Goal: Use online tool/utility: Use online tool/utility

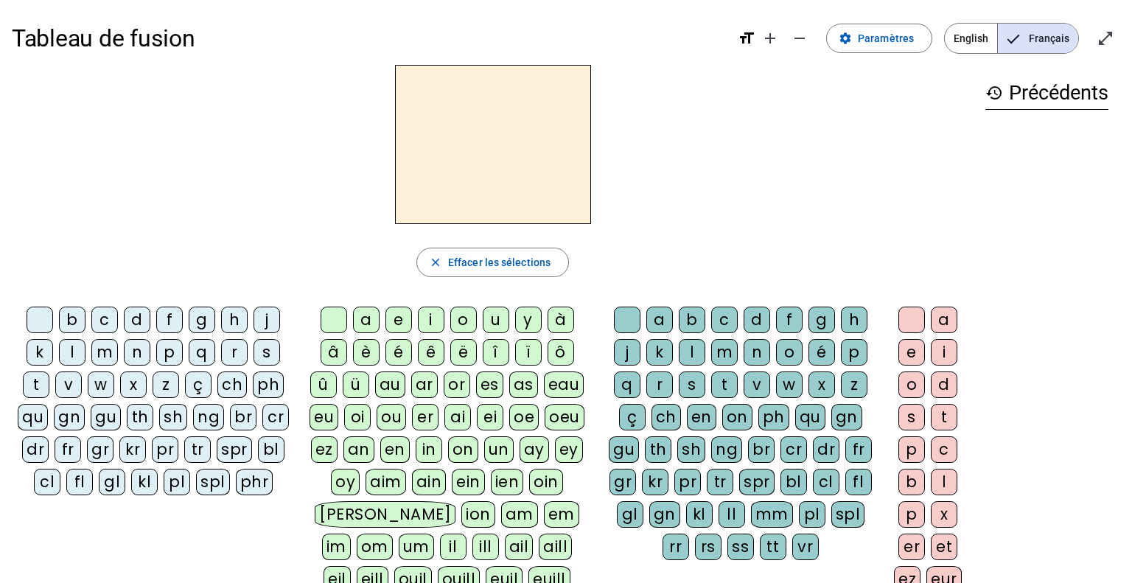
click at [261, 354] on div "s" at bounding box center [266, 352] width 27 height 27
click at [428, 317] on div "i" at bounding box center [431, 320] width 27 height 27
click at [696, 354] on div "l" at bounding box center [692, 352] width 27 height 27
click at [917, 378] on div "o" at bounding box center [911, 384] width 27 height 27
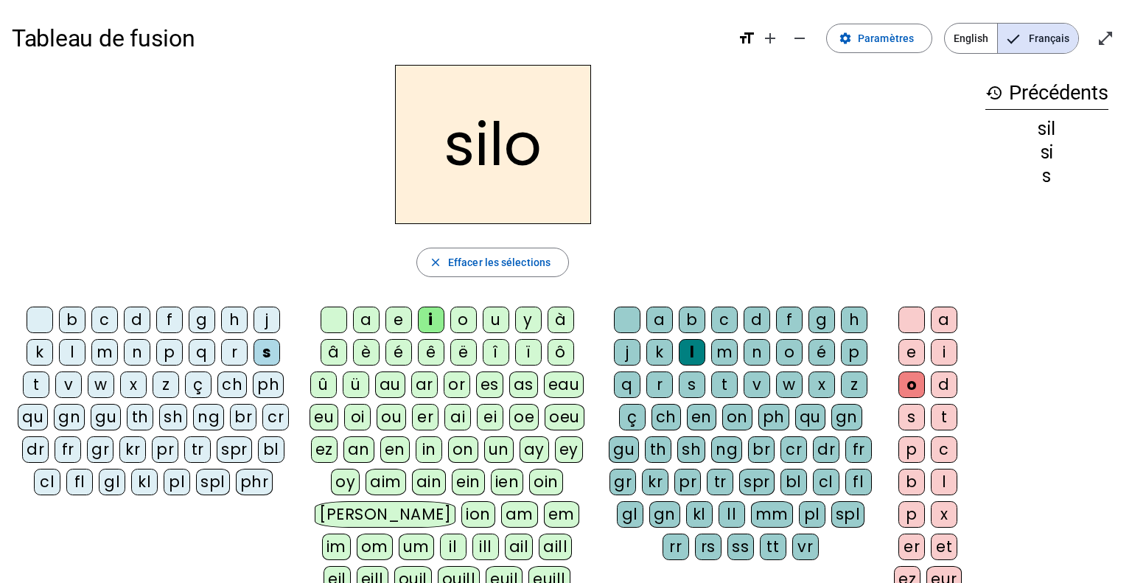
click at [911, 326] on div at bounding box center [911, 320] width 27 height 27
click at [624, 317] on div at bounding box center [627, 320] width 27 height 27
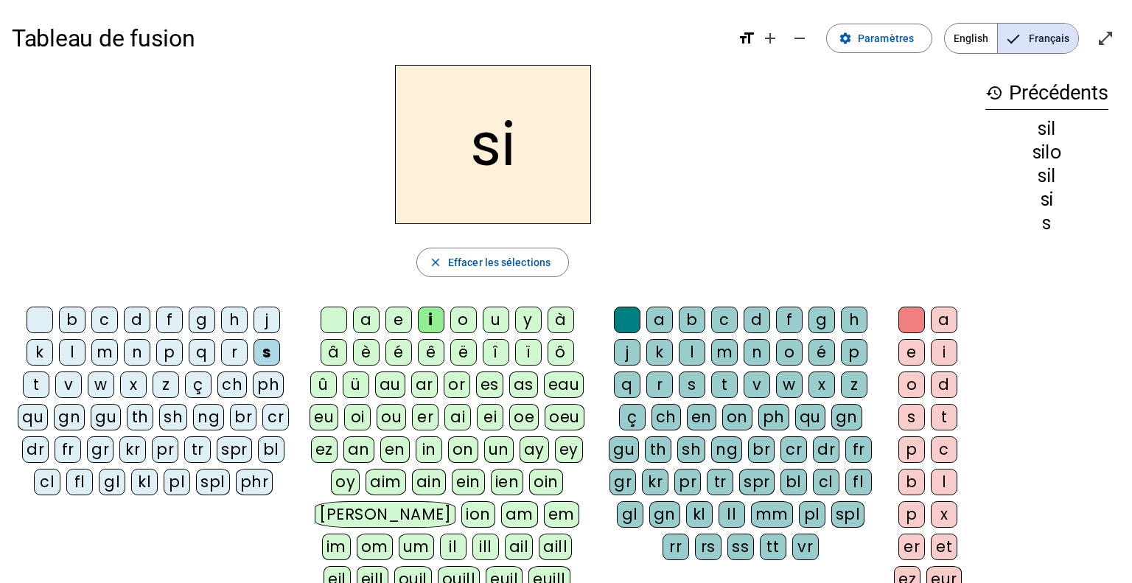
click at [374, 318] on div "a" at bounding box center [366, 320] width 27 height 27
click at [504, 315] on div "u" at bounding box center [496, 320] width 27 height 27
click at [35, 383] on div "t" at bounding box center [36, 384] width 27 height 27
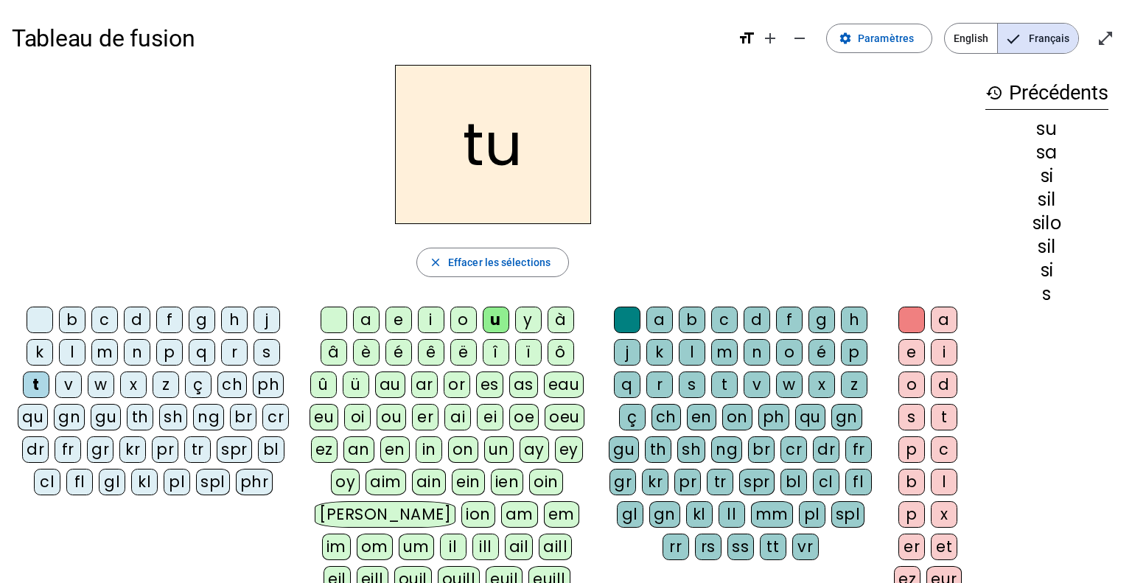
click at [139, 315] on div "d" at bounding box center [137, 320] width 27 height 27
click at [406, 317] on div "e" at bounding box center [398, 320] width 27 height 27
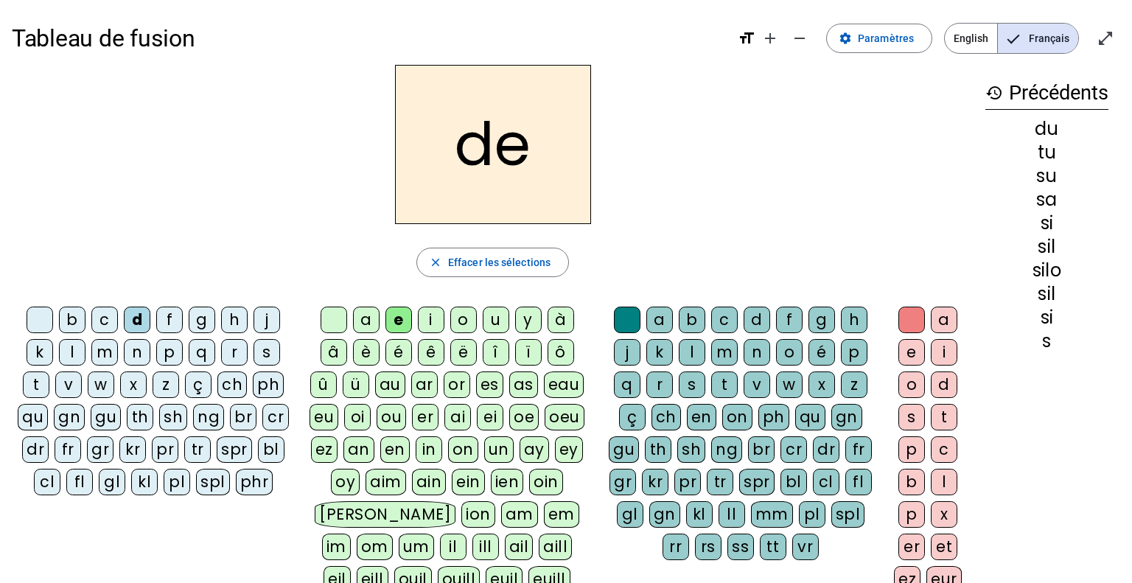
click at [99, 358] on div "m" at bounding box center [104, 352] width 27 height 27
click at [40, 377] on div "t" at bounding box center [36, 384] width 27 height 27
click at [275, 326] on div "j" at bounding box center [266, 320] width 27 height 27
